Goal: Information Seeking & Learning: Learn about a topic

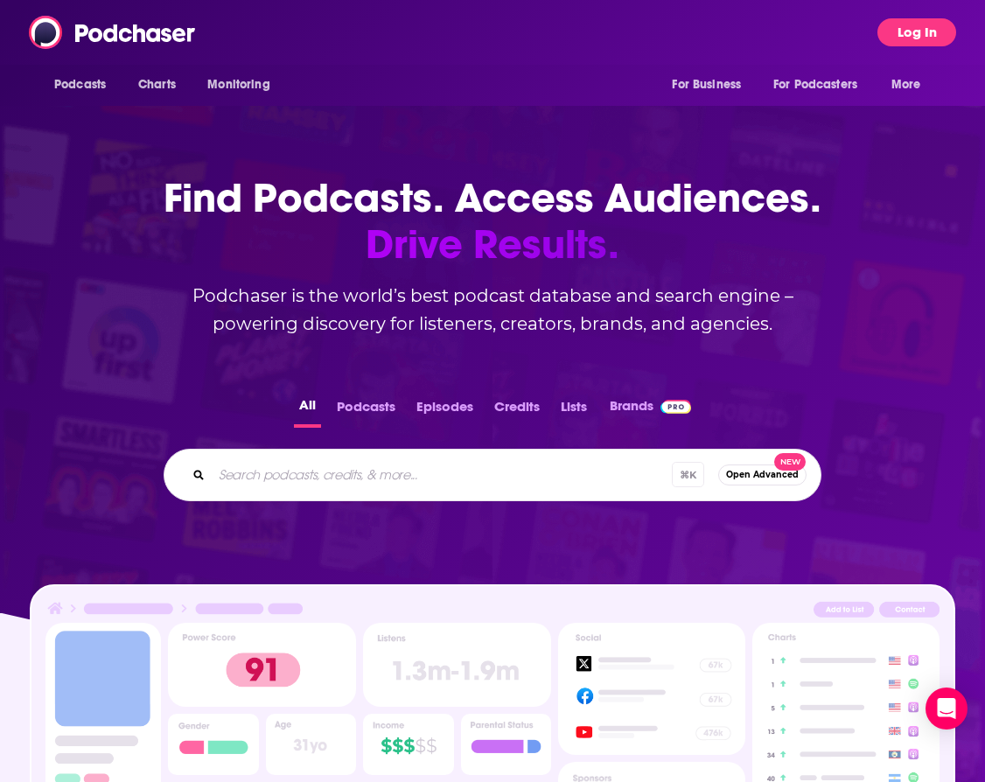
click at [938, 37] on button "Log In" at bounding box center [917, 32] width 79 height 28
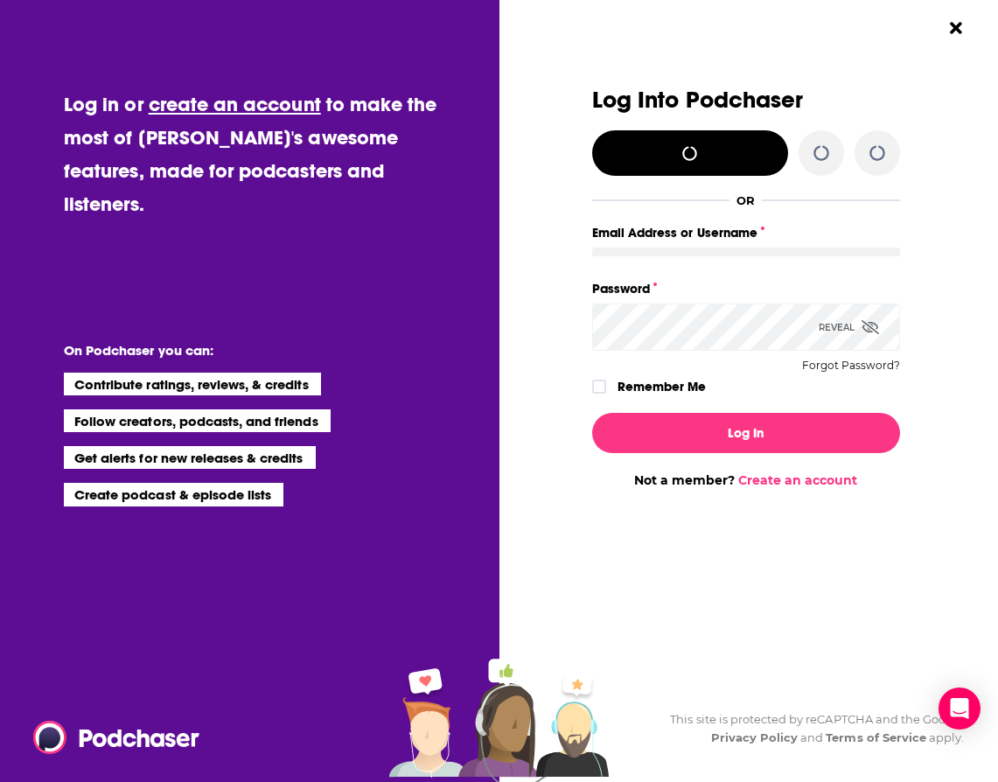
click at [922, 32] on div "Log Into Podchaser OR Email Address or Username Password Reveal Forgot Password…" at bounding box center [753, 391] width 489 height 782
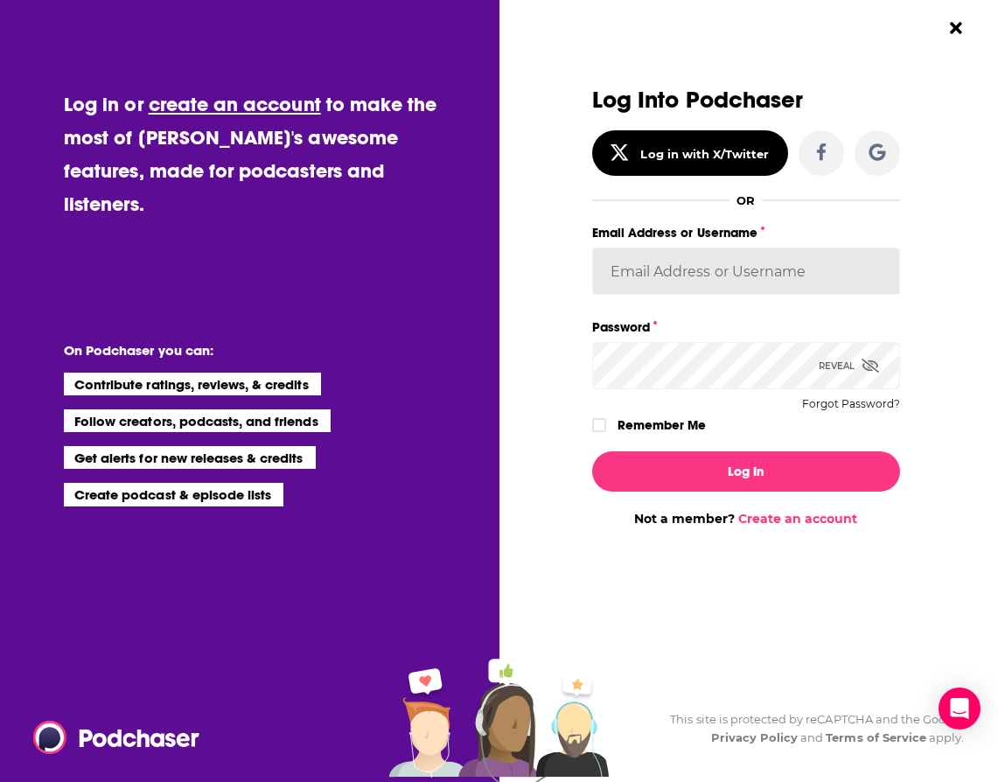
click at [752, 279] on input "Email Address or Username" at bounding box center [746, 271] width 308 height 47
type input "ereardon"
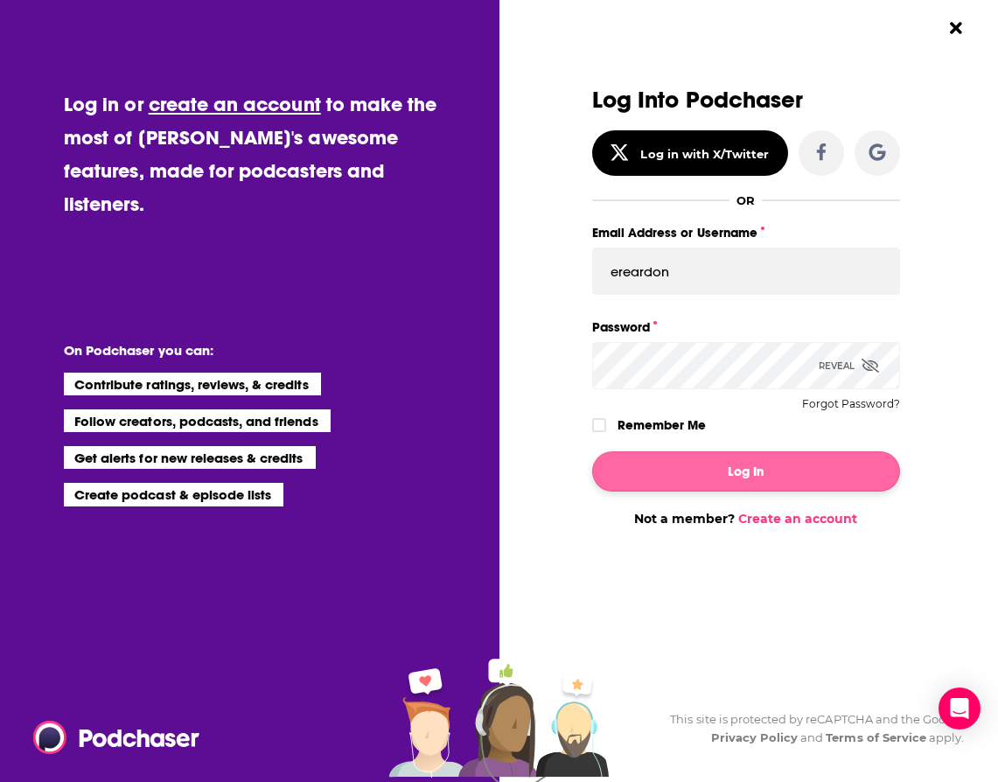
click at [725, 468] on button "Log In" at bounding box center [746, 472] width 308 height 40
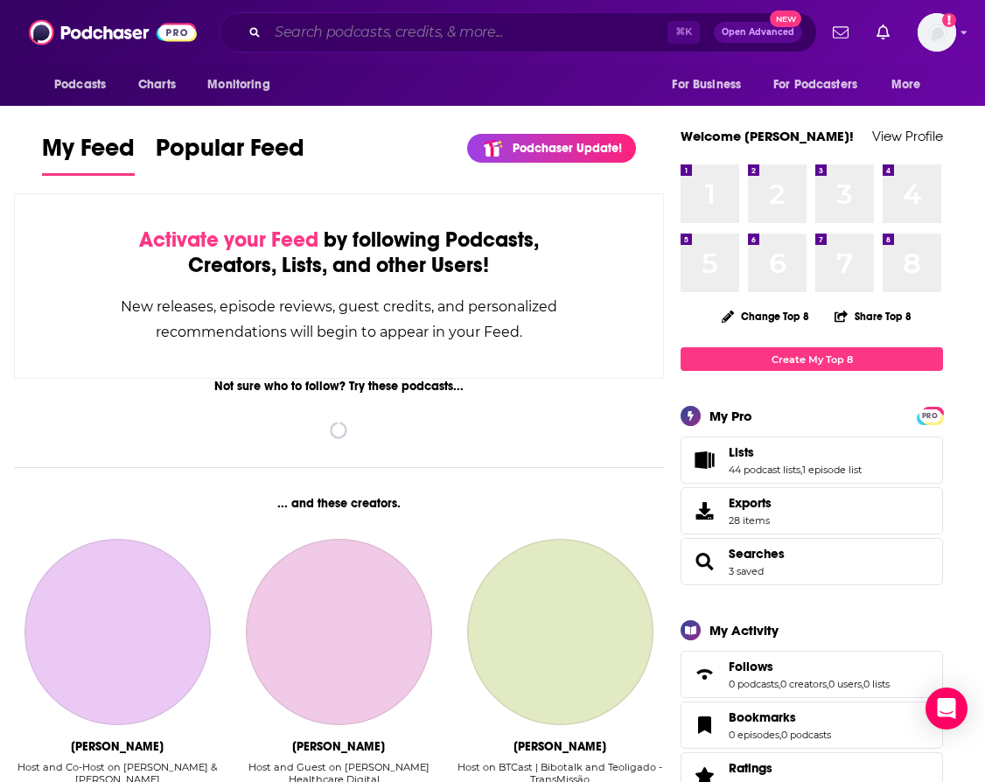
click at [410, 32] on input "Search podcasts, credits, & more..." at bounding box center [468, 32] width 400 height 28
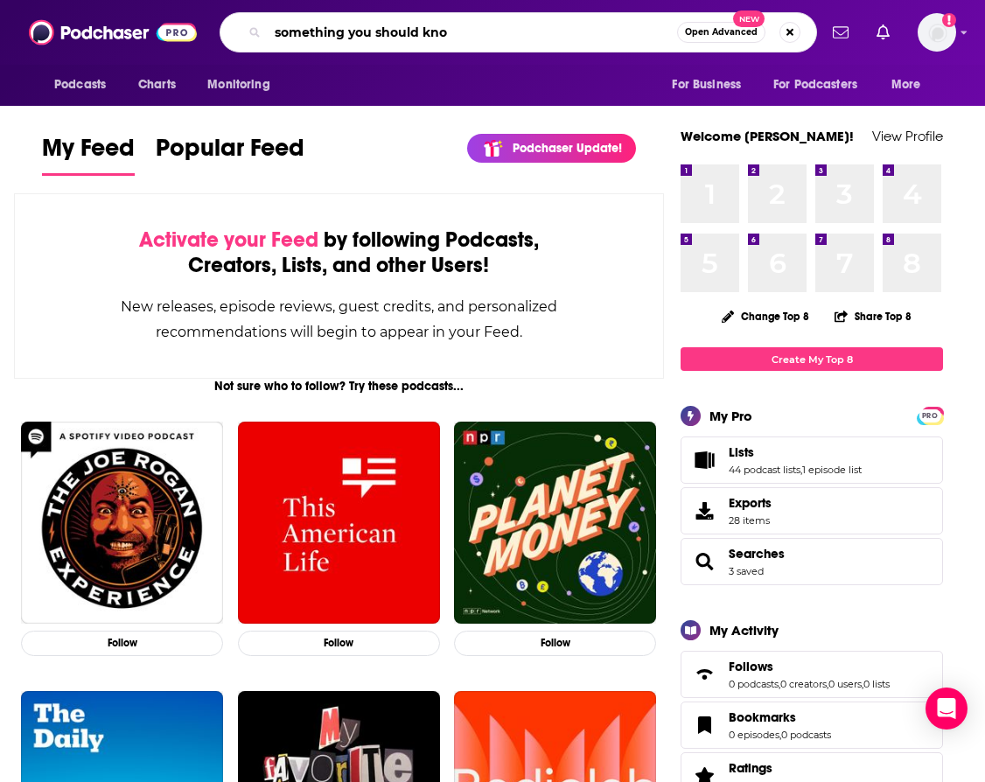
type input "something you should kno"
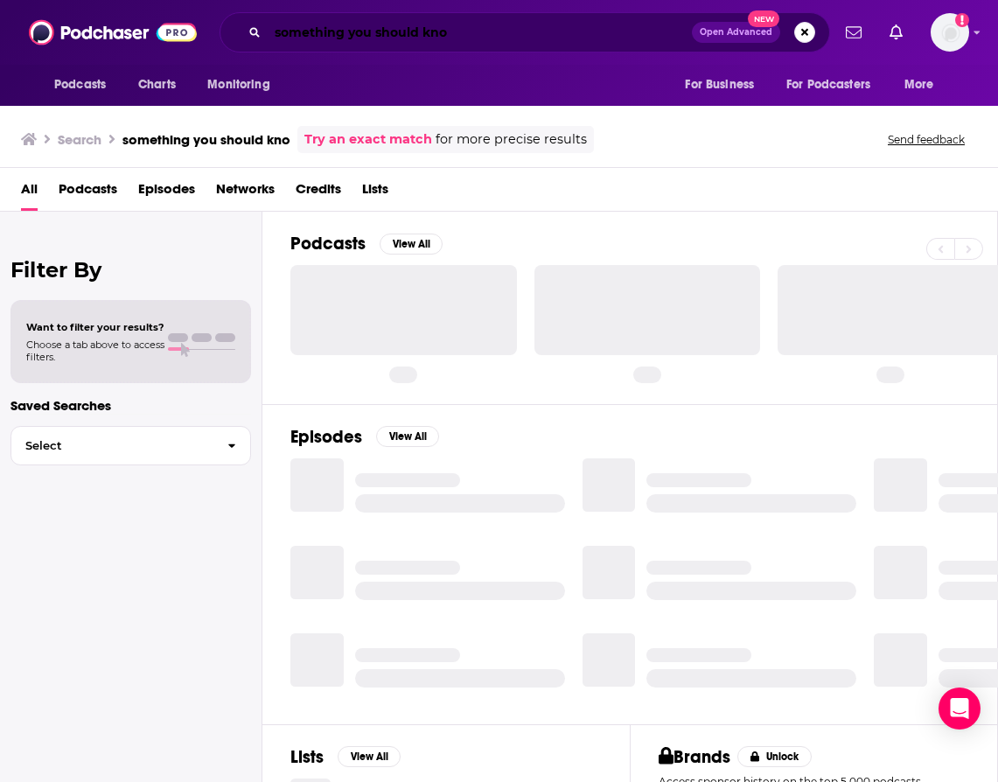
click at [478, 30] on input "something you should kno" at bounding box center [480, 32] width 424 height 28
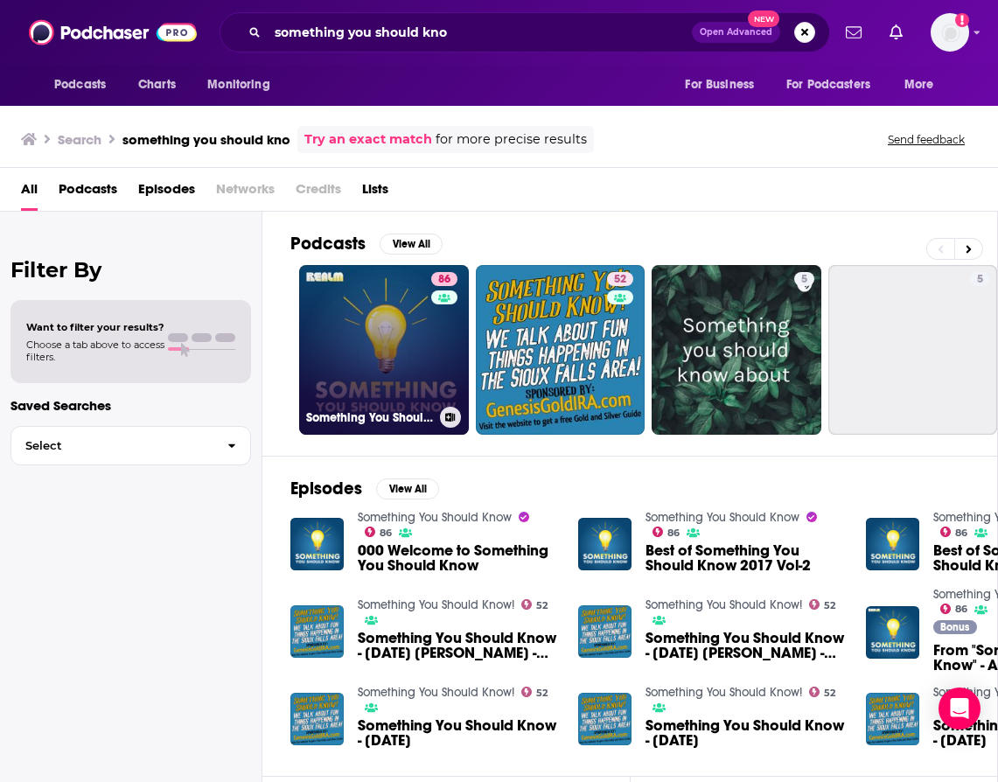
click at [401, 341] on link "86 Something You Should Know" at bounding box center [384, 350] width 170 height 170
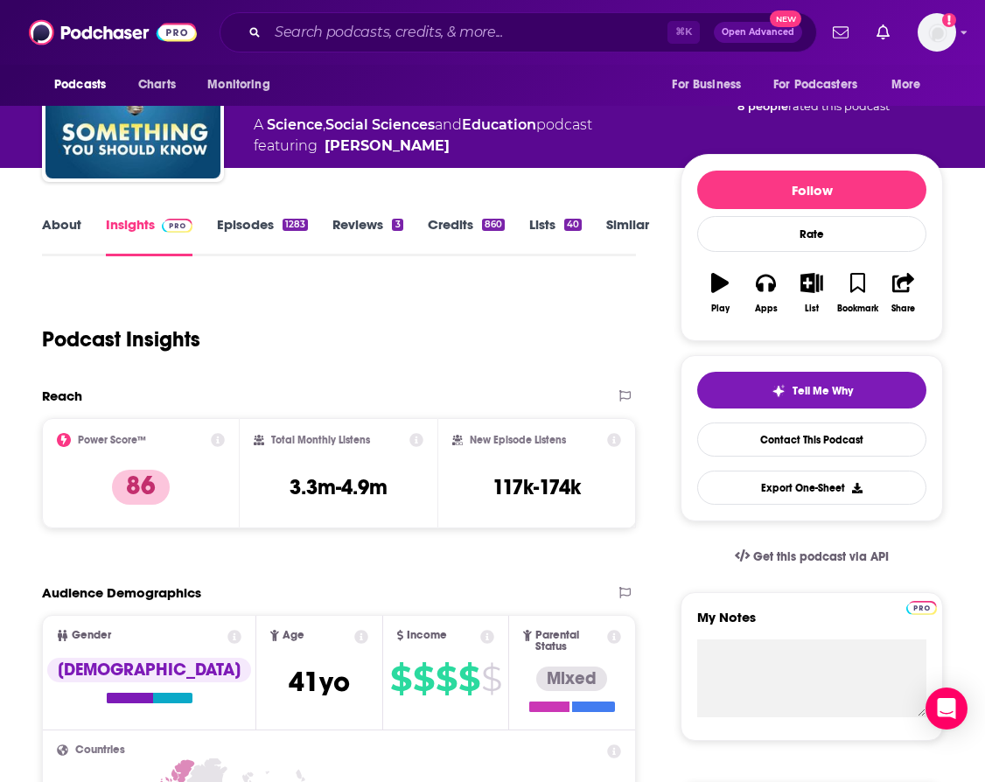
scroll to position [64, 0]
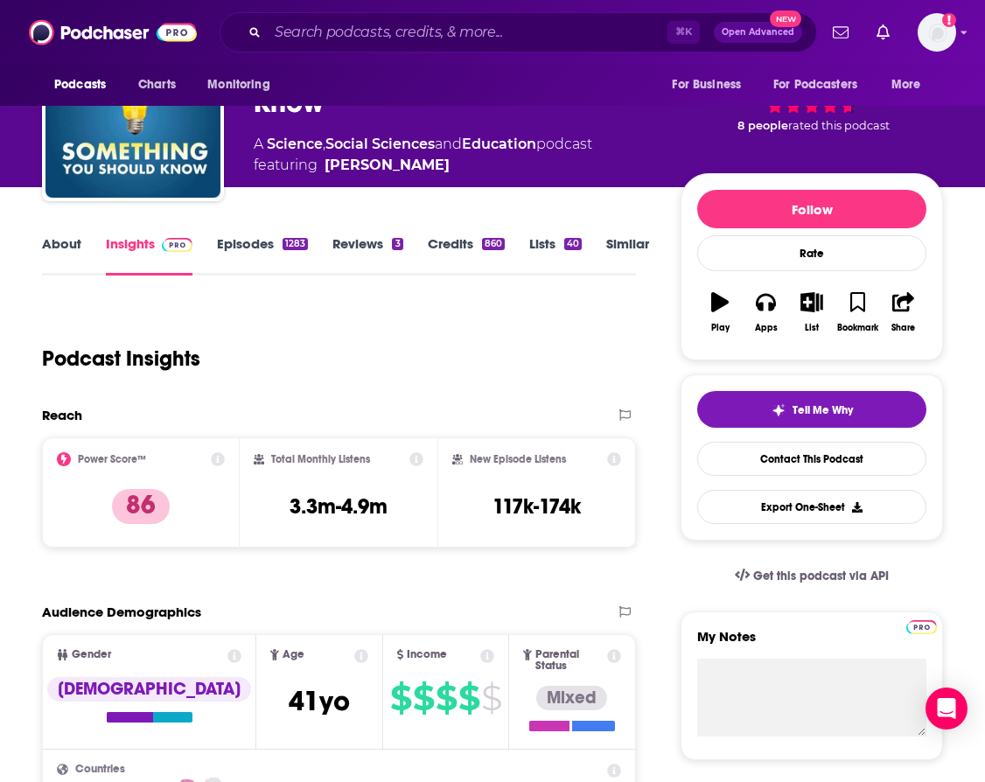
click at [266, 242] on link "Episodes 1283" at bounding box center [262, 255] width 91 height 40
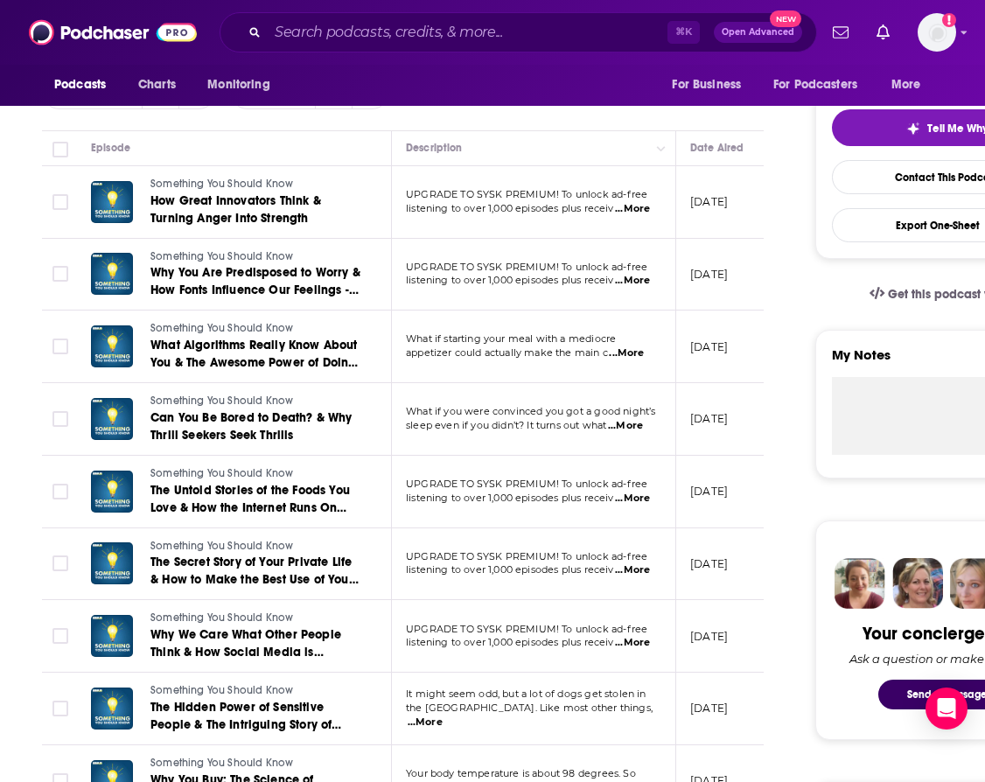
scroll to position [1347, 0]
